Goal: Task Accomplishment & Management: Manage account settings

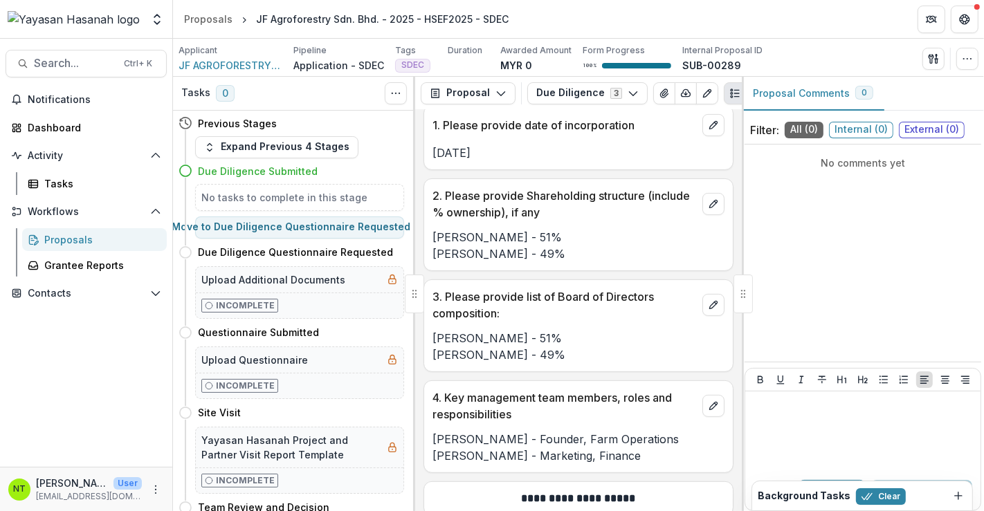
scroll to position [769, 0]
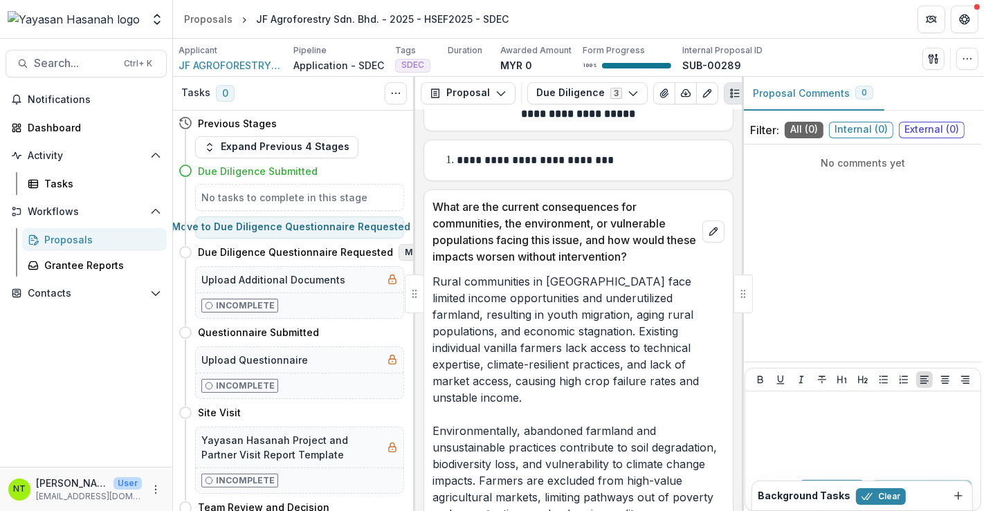
click at [399, 254] on button "Move here" at bounding box center [427, 252] width 57 height 17
select select "**********"
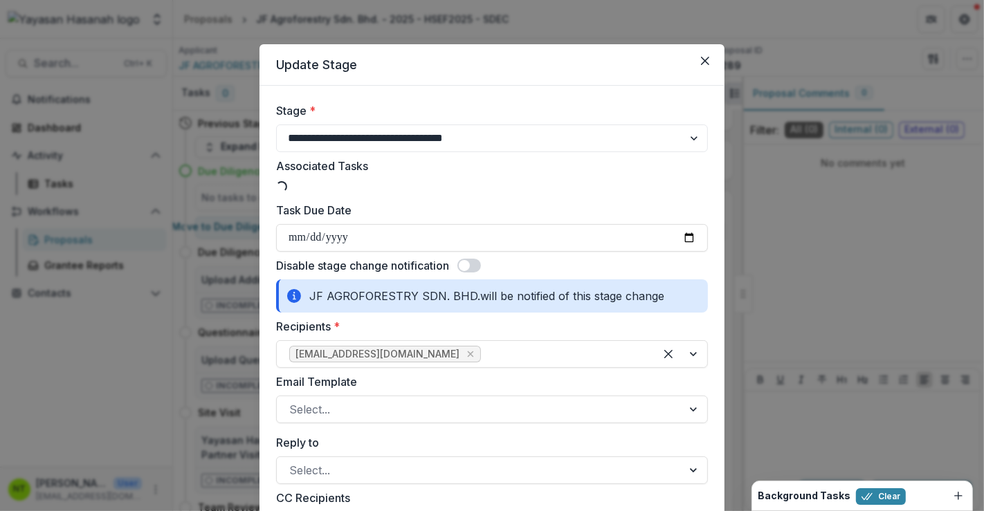
type input "**********"
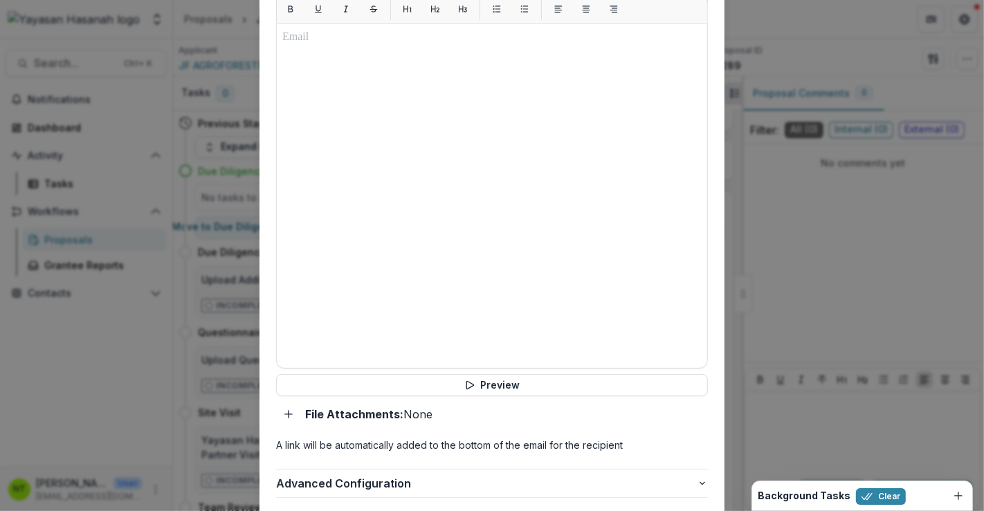
scroll to position [772, 0]
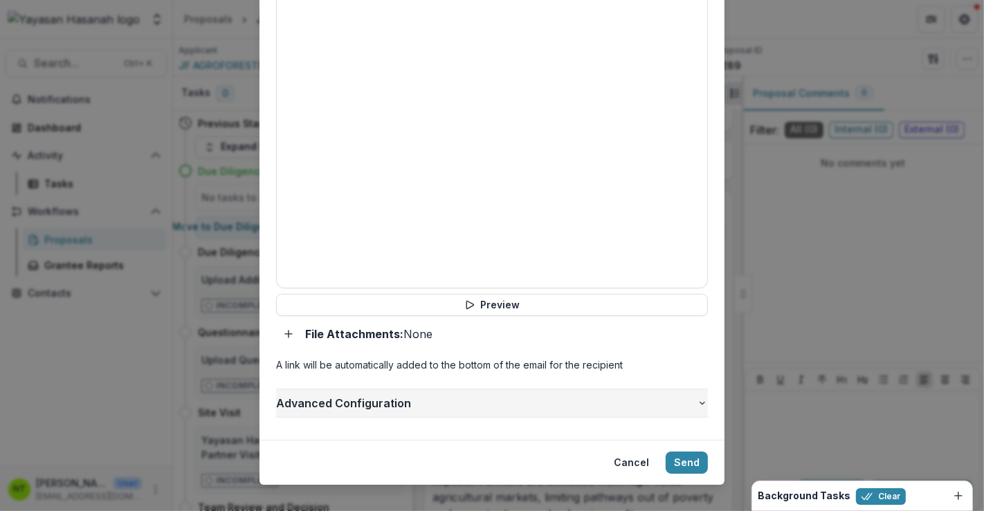
click at [387, 395] on span "Advanced Configuration" at bounding box center [486, 403] width 421 height 17
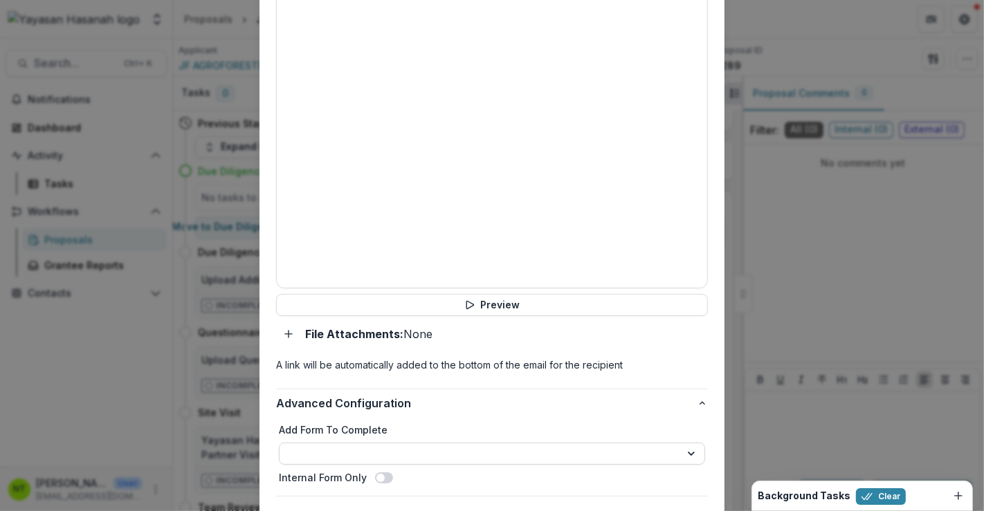
click at [390, 443] on select "**********" at bounding box center [492, 454] width 426 height 22
select select "**********"
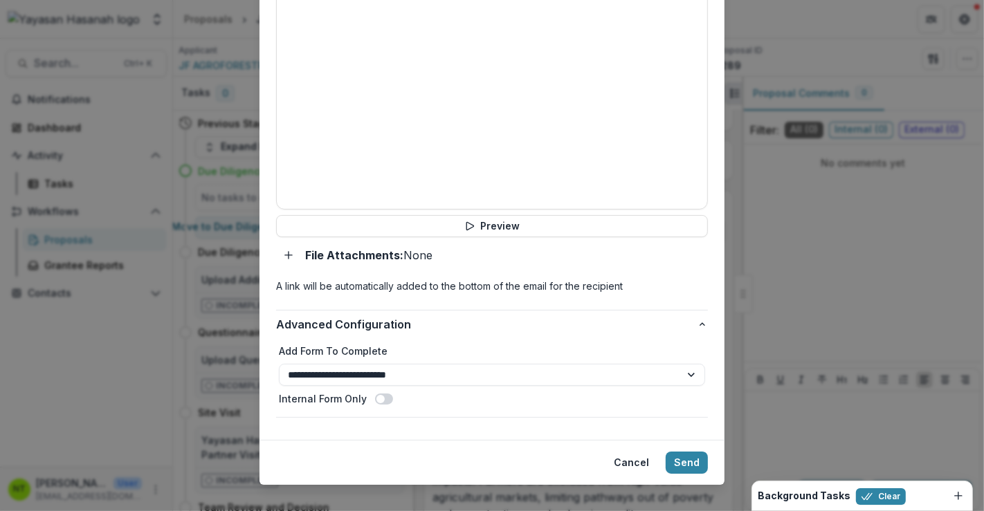
click at [381, 394] on span at bounding box center [384, 399] width 18 height 11
click at [383, 395] on span at bounding box center [387, 399] width 8 height 8
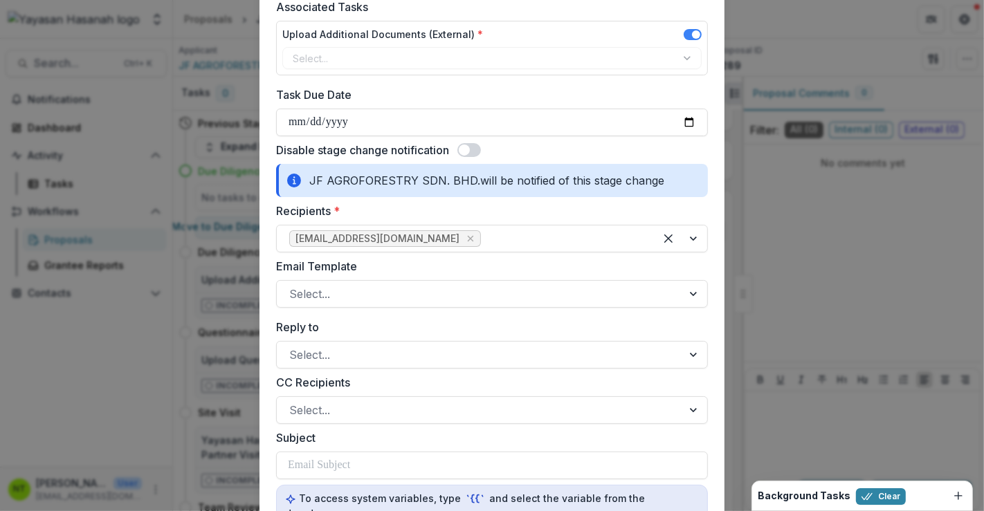
scroll to position [0, 0]
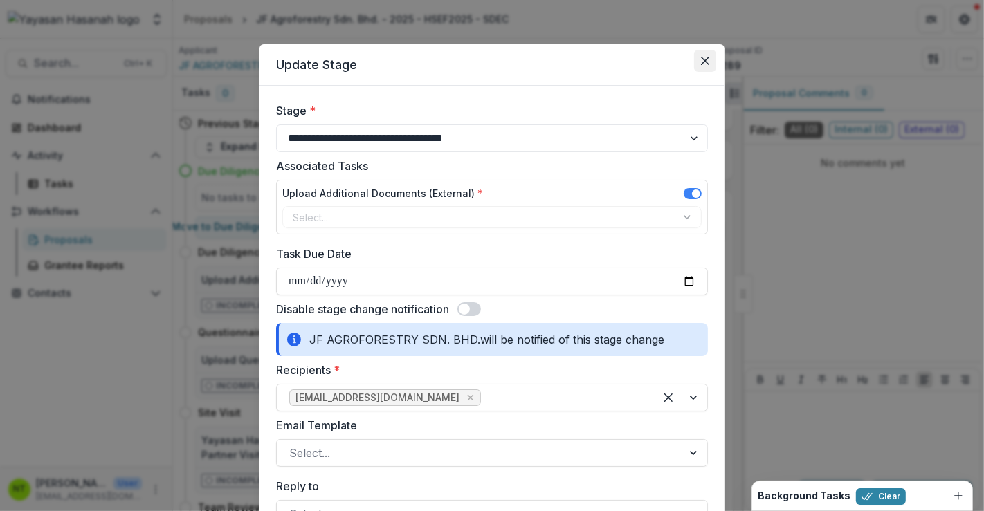
click at [698, 62] on button "Close" at bounding box center [705, 61] width 22 height 22
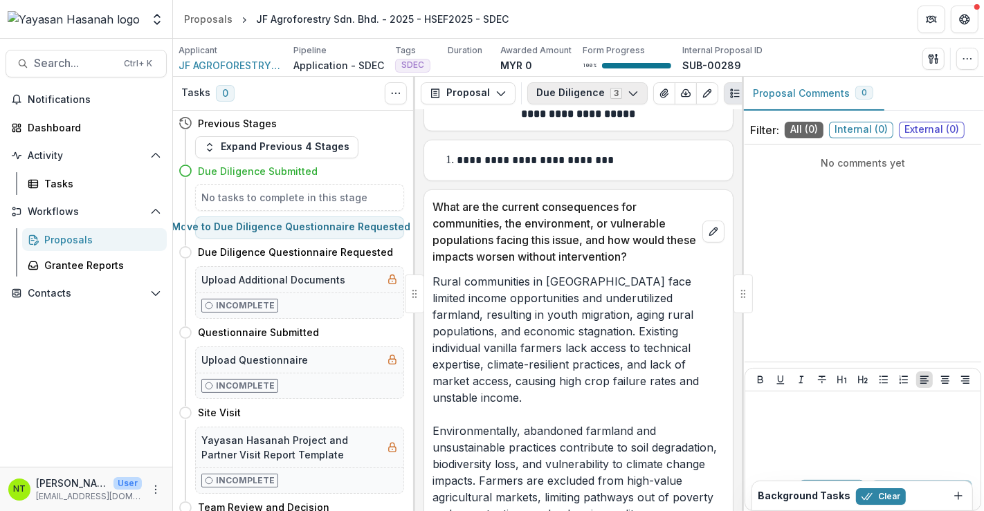
click at [579, 93] on button "Due Diligence 3" at bounding box center [587, 93] width 120 height 22
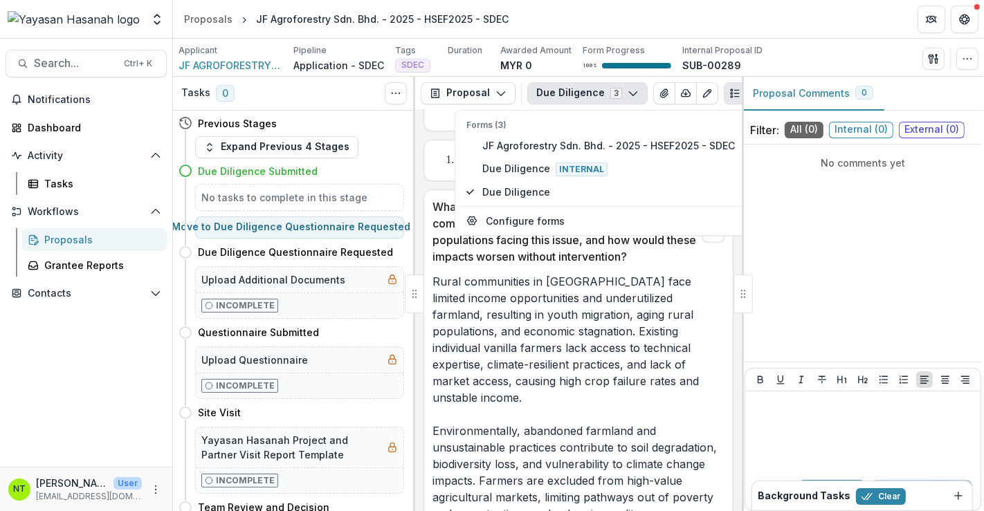
click at [831, 58] on div "Applicant JF AGROFORESTRY SDN. BHD. Pipeline Application - SDEC Tags SDEC All t…" at bounding box center [579, 58] width 800 height 28
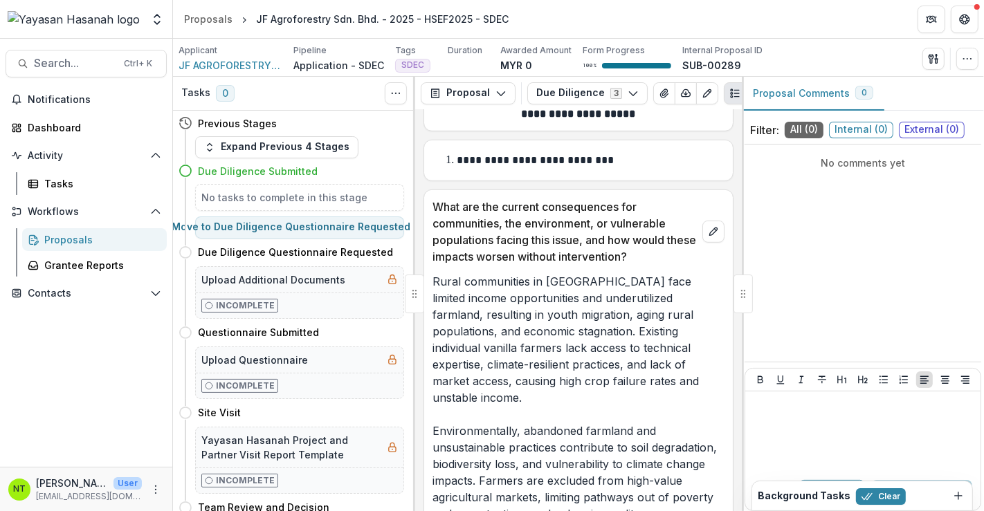
click at [67, 239] on div "Proposals" at bounding box center [99, 240] width 111 height 15
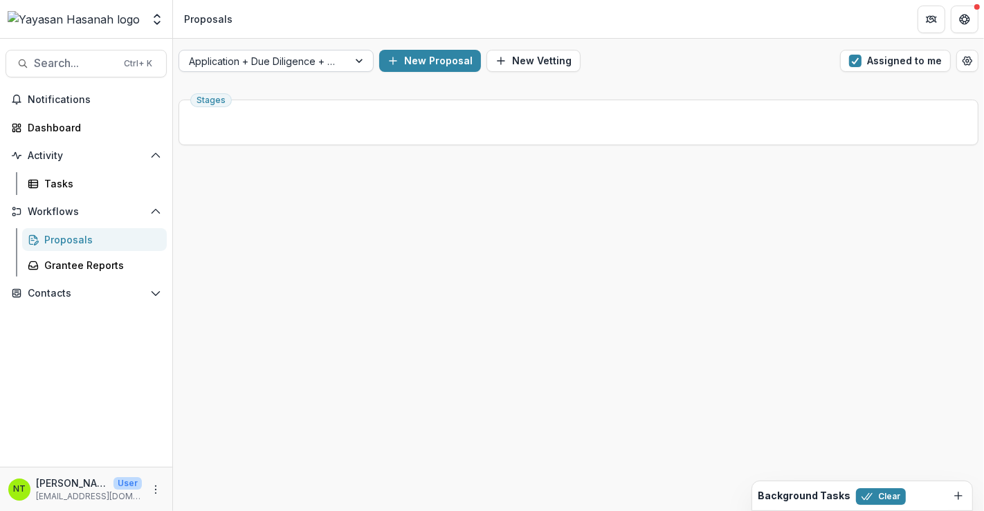
click at [340, 66] on div "Application + Due Diligence + Pitching Process" at bounding box center [263, 61] width 169 height 20
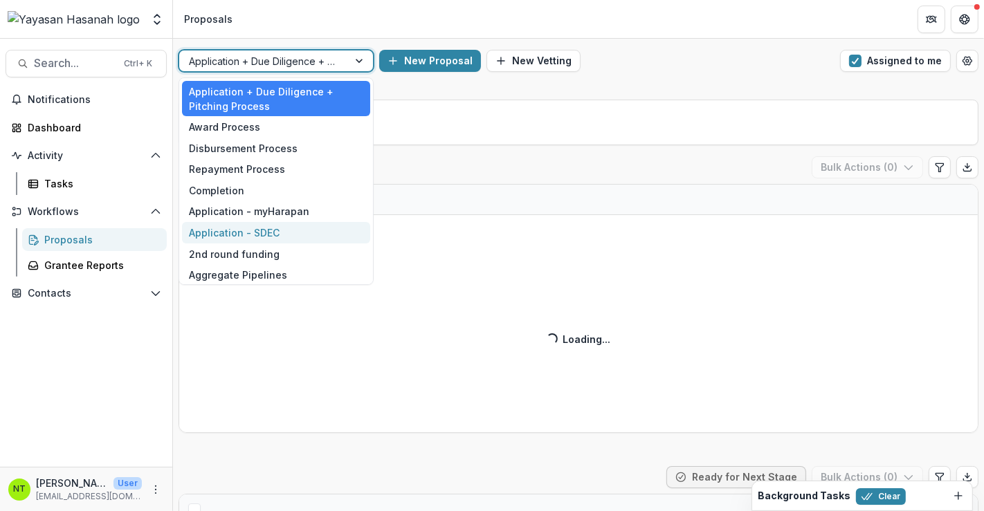
click at [256, 234] on div "Application - SDEC" at bounding box center [276, 232] width 188 height 21
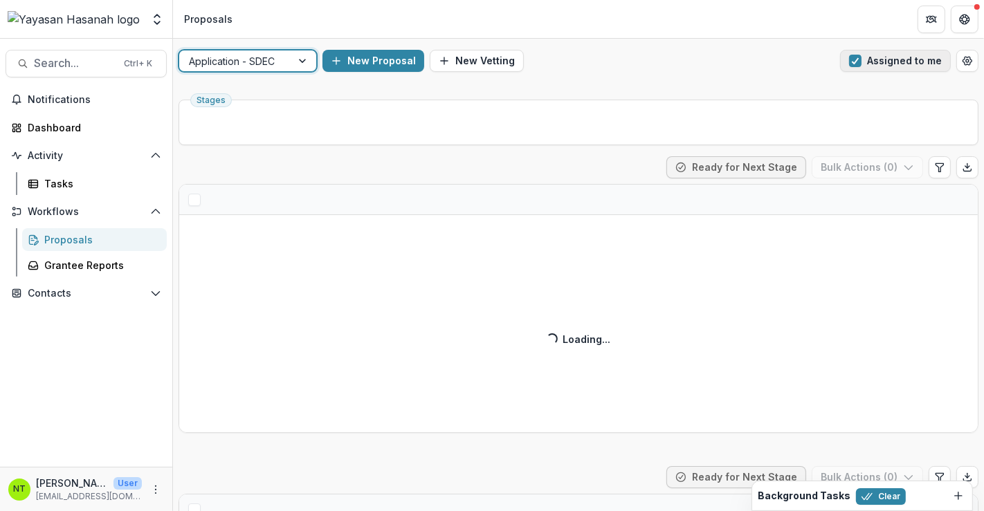
click at [862, 66] on button "Assigned to me" at bounding box center [895, 61] width 111 height 22
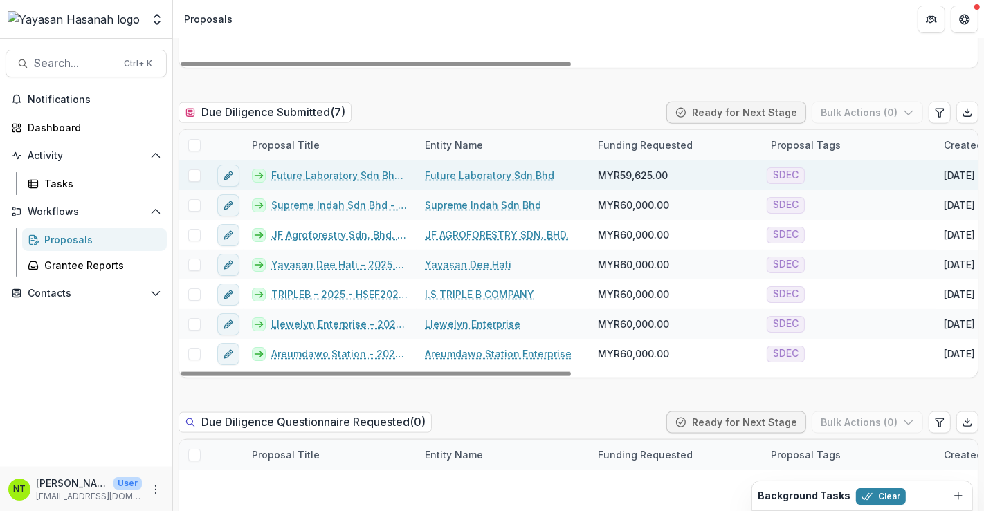
scroll to position [1384, 0]
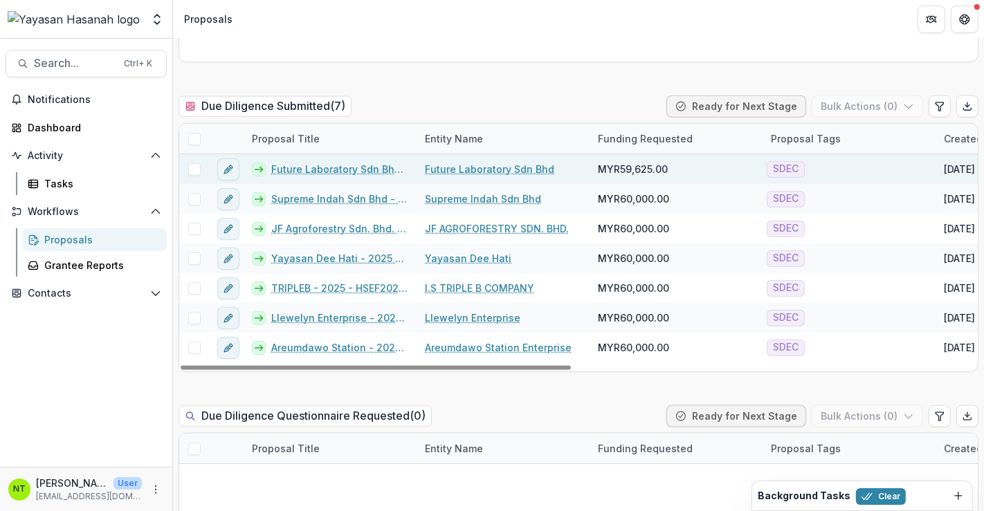
click at [306, 162] on link "Future Laboratory Sdn Bhd - 2025 - HSEF2025 - SDEC" at bounding box center [339, 169] width 137 height 15
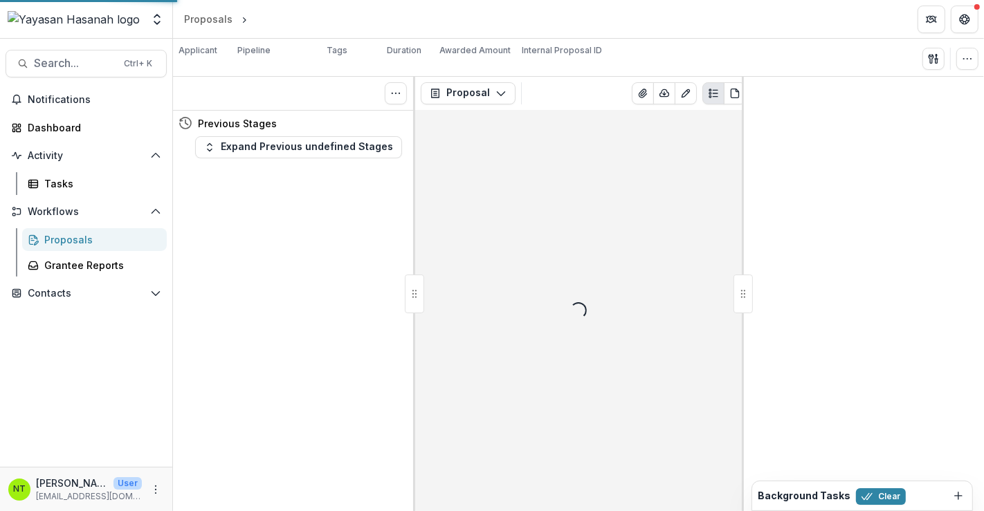
scroll to position [0, 0]
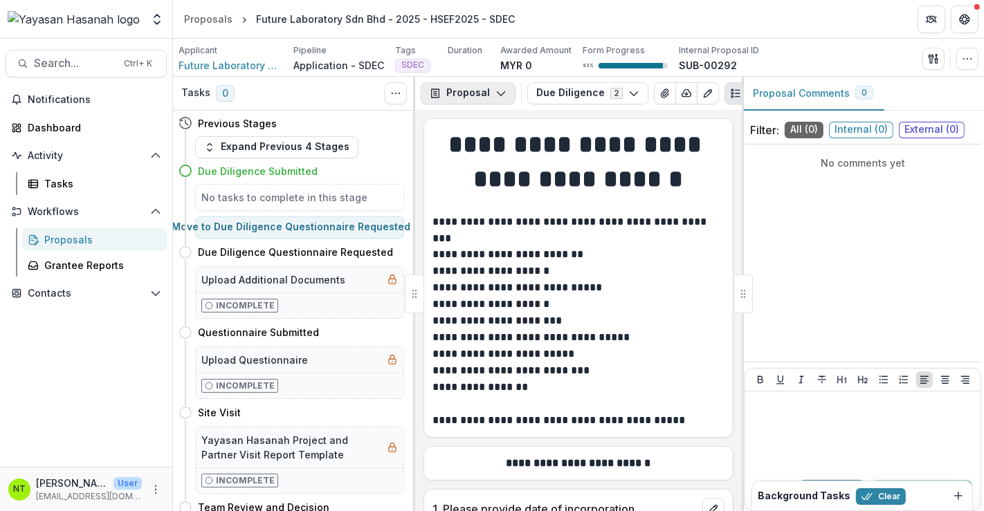
click at [487, 91] on button "Proposal" at bounding box center [468, 93] width 95 height 22
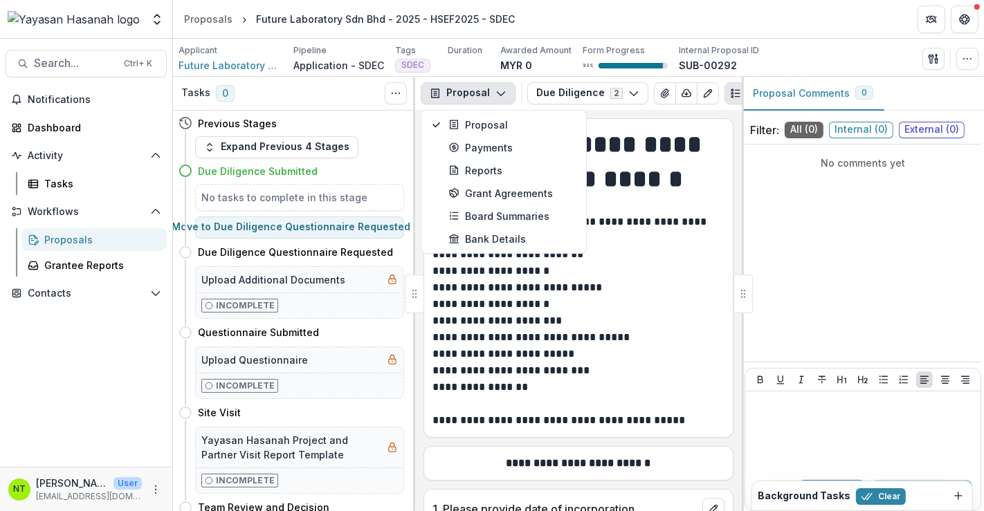
click at [675, 214] on p at bounding box center [579, 205] width 292 height 17
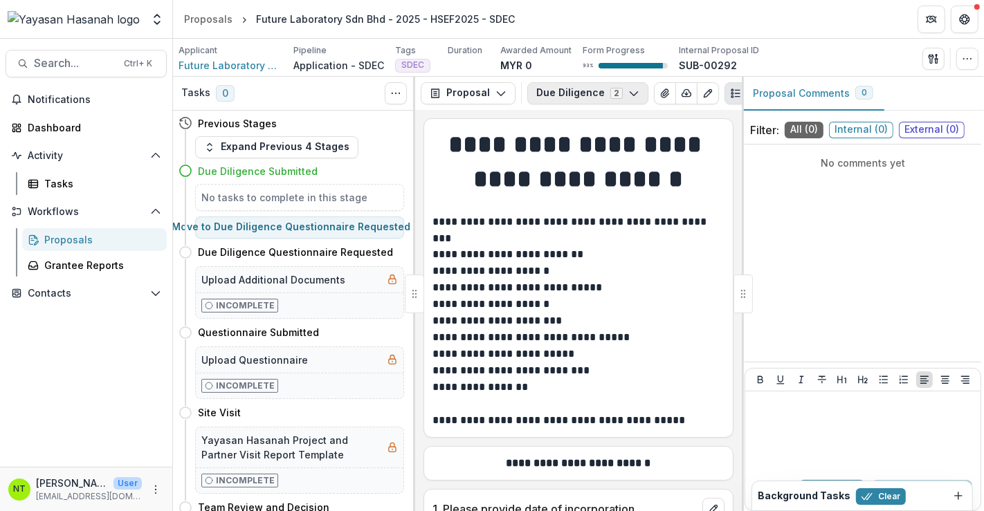
click at [616, 88] on button "Due Diligence 2" at bounding box center [587, 93] width 121 height 22
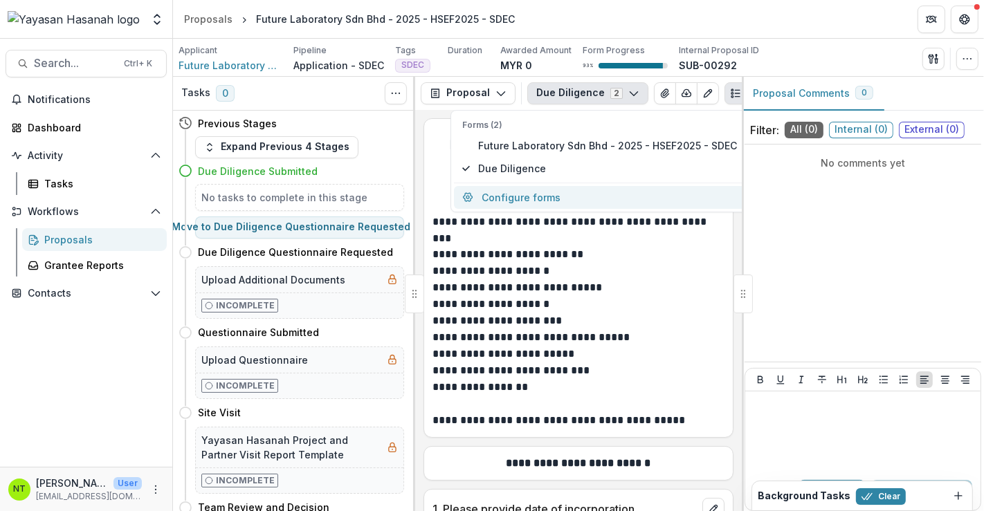
click at [499, 203] on button "Configure forms" at bounding box center [599, 197] width 291 height 23
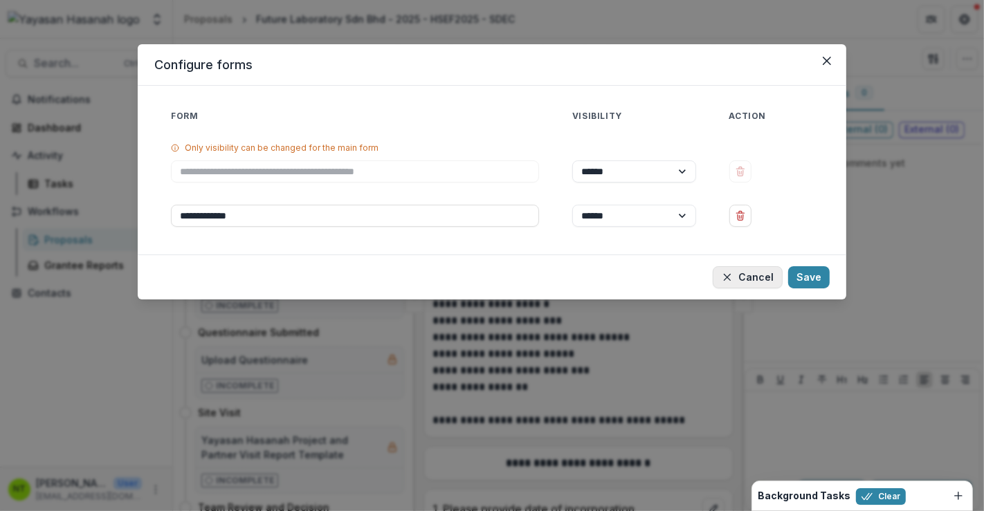
click at [757, 275] on button "Cancel" at bounding box center [748, 277] width 70 height 22
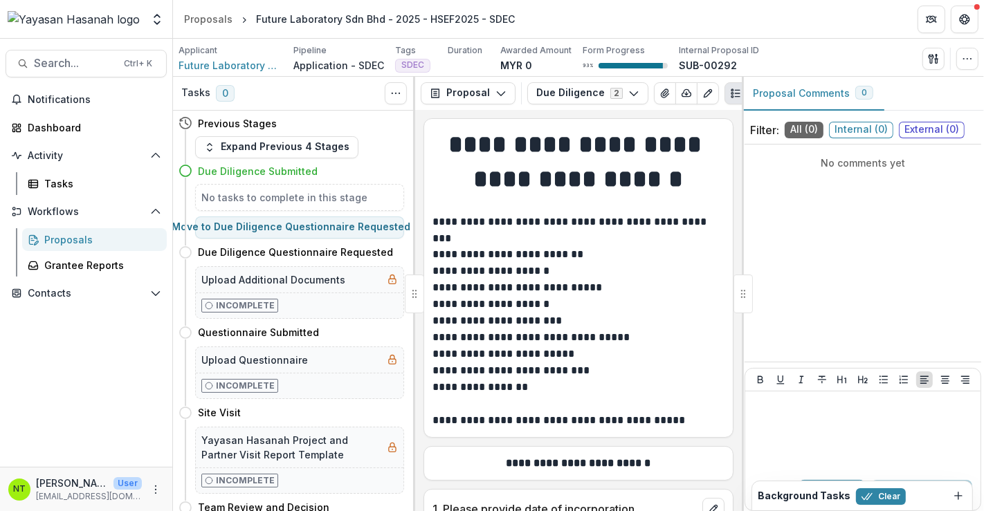
click at [796, 88] on button "Proposal Comments 0" at bounding box center [813, 94] width 143 height 34
click at [864, 124] on span "Internal ( 0 )" at bounding box center [861, 130] width 64 height 17
click at [929, 123] on span "External ( 0 )" at bounding box center [932, 130] width 66 height 17
click at [794, 127] on span "All ( 0 )" at bounding box center [804, 130] width 39 height 17
click at [733, 93] on icon "Plaintext view" at bounding box center [735, 93] width 11 height 11
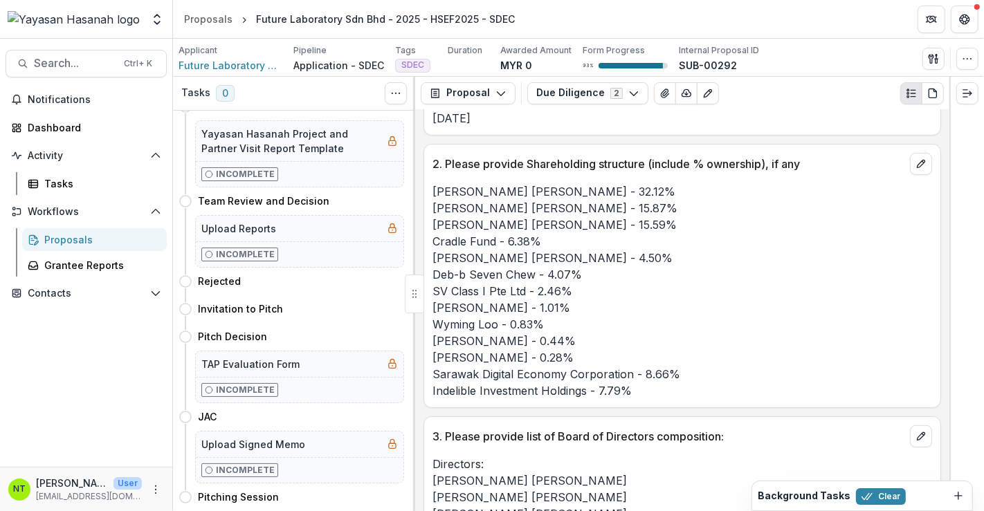
scroll to position [615, 0]
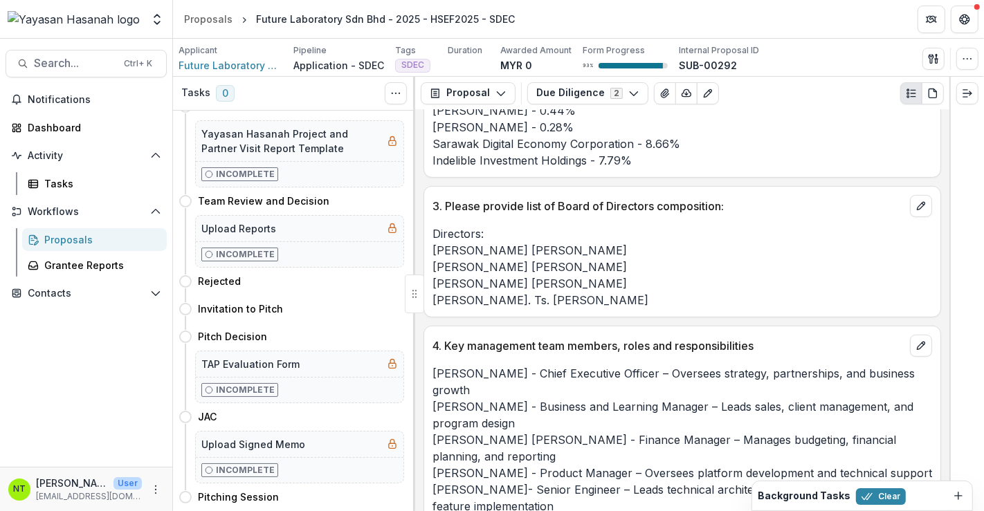
click at [81, 237] on div "Proposals" at bounding box center [99, 240] width 111 height 15
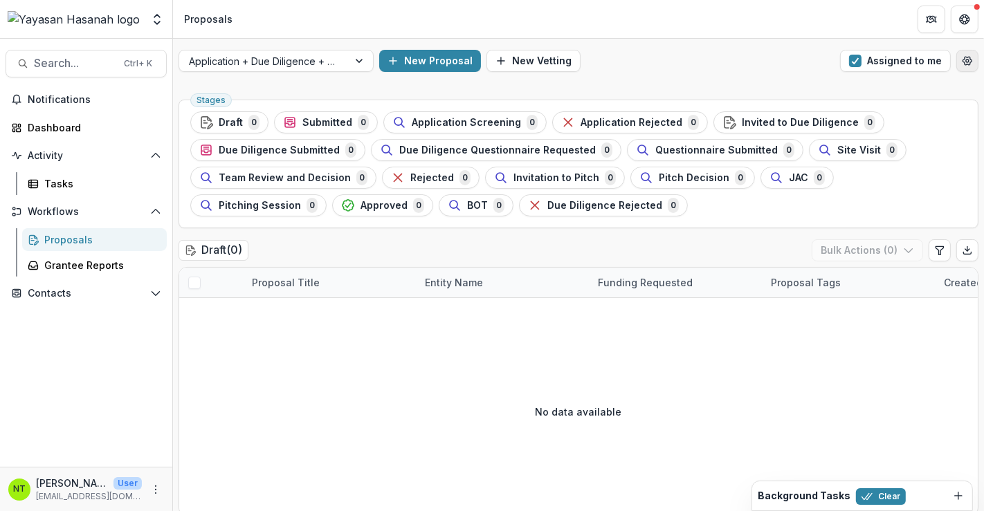
click at [965, 53] on button "Open table manager" at bounding box center [967, 61] width 22 height 22
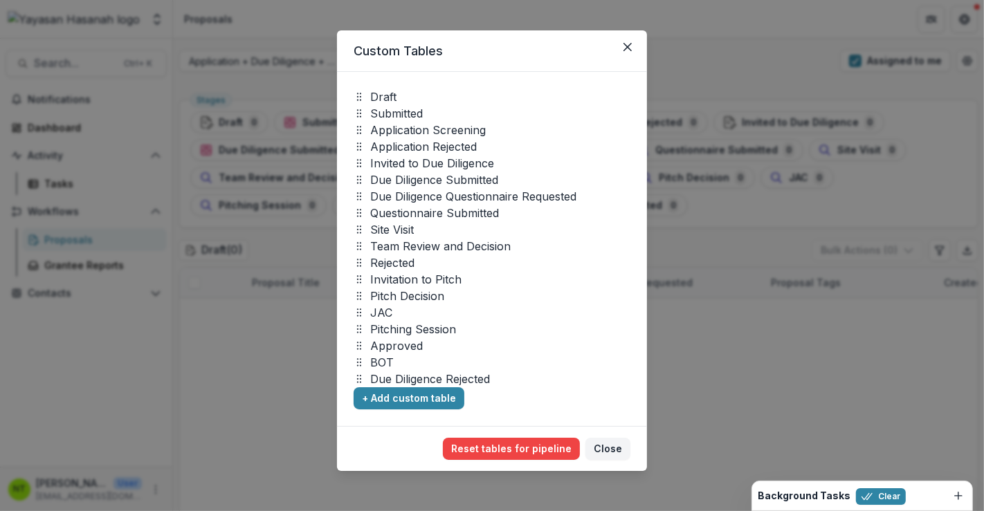
scroll to position [17, 0]
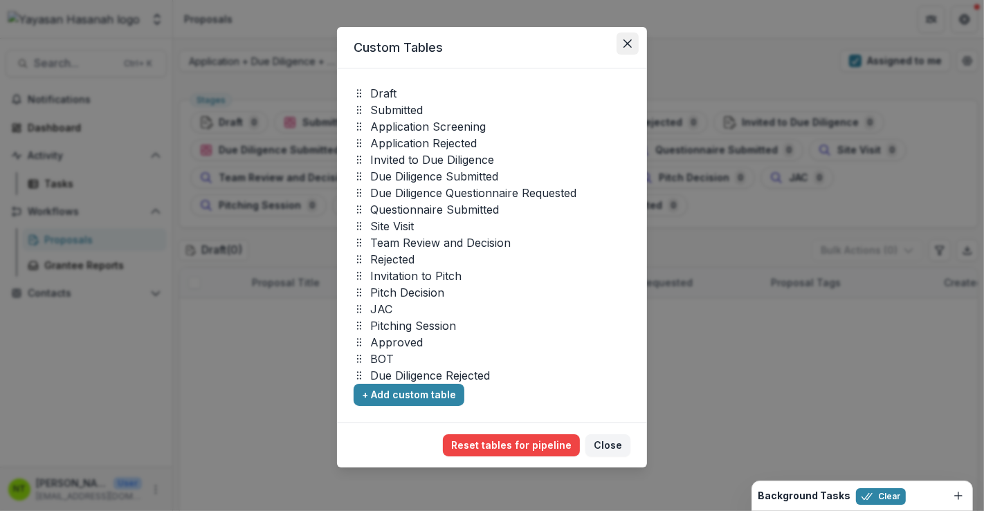
click at [624, 42] on icon "Close" at bounding box center [628, 43] width 8 height 8
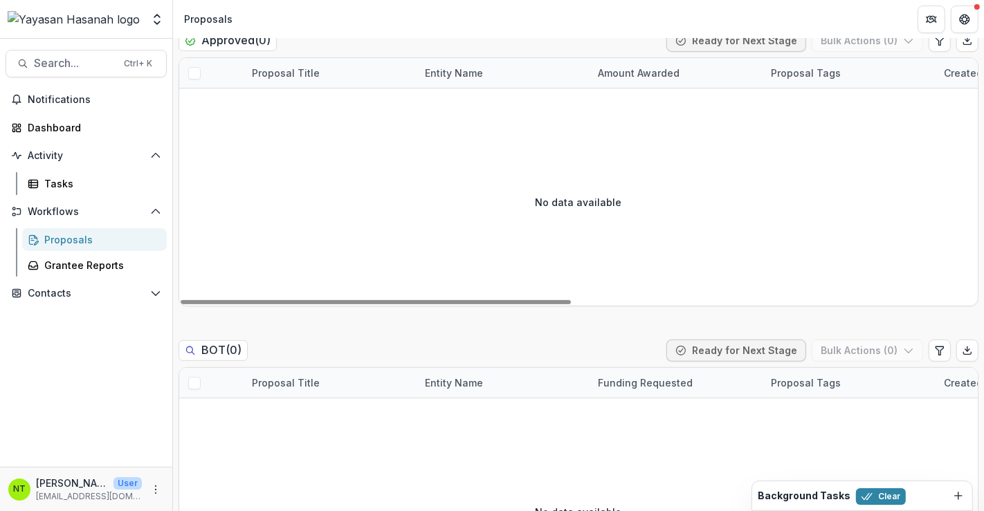
scroll to position [5280, 0]
